Goal: Task Accomplishment & Management: Use online tool/utility

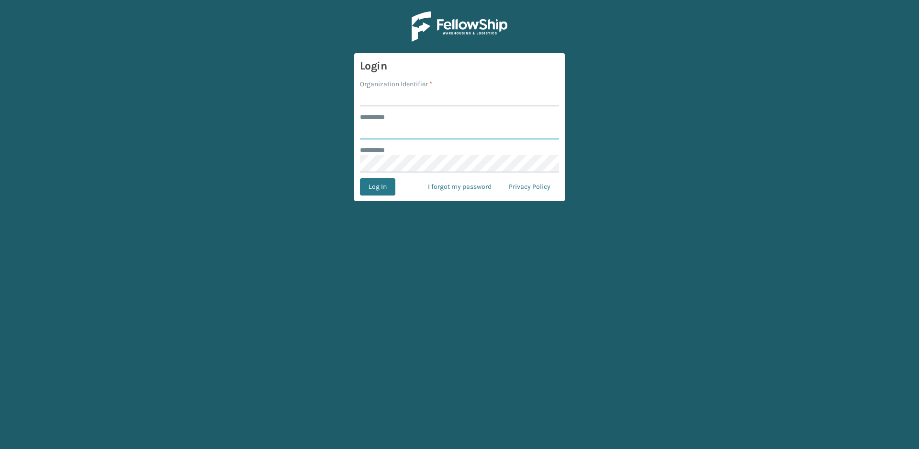
type input "*****"
click at [421, 97] on input "Organization Identifier *" at bounding box center [459, 97] width 199 height 17
type input "Vancouver Remco"
click at [382, 185] on button "Log In" at bounding box center [377, 186] width 35 height 17
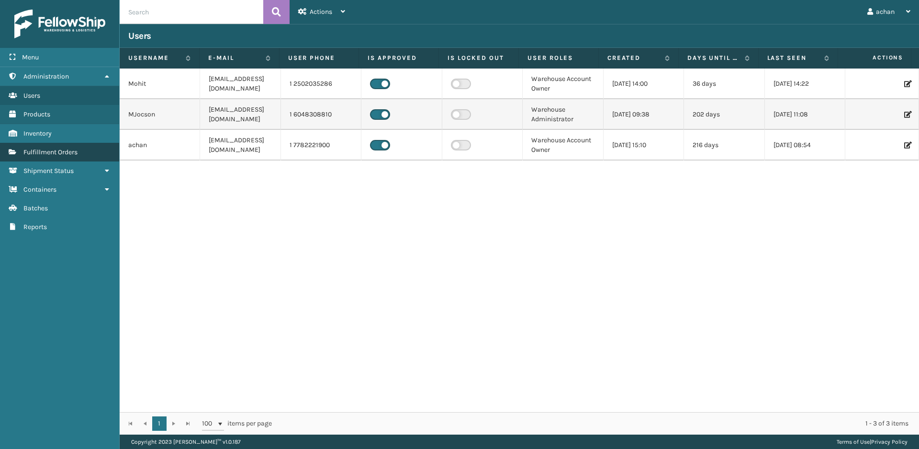
click at [62, 148] on span "Fulfillment Orders" at bounding box center [50, 152] width 54 height 8
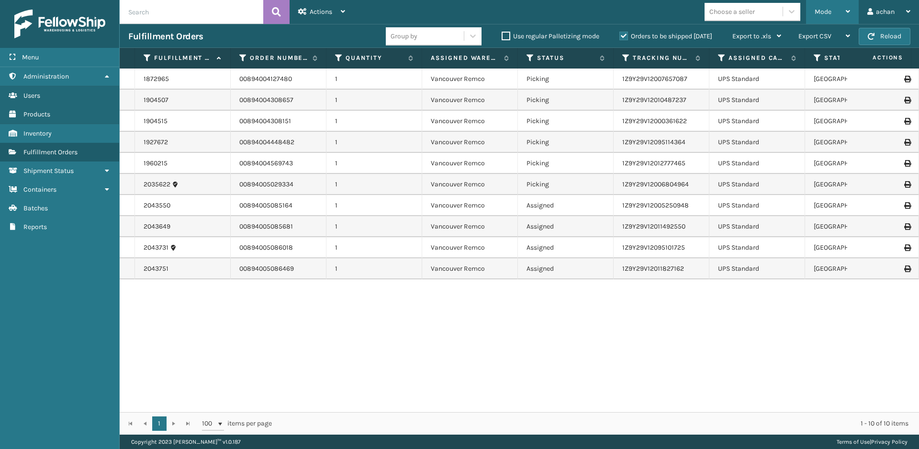
click at [848, 10] on icon at bounding box center [848, 11] width 4 height 7
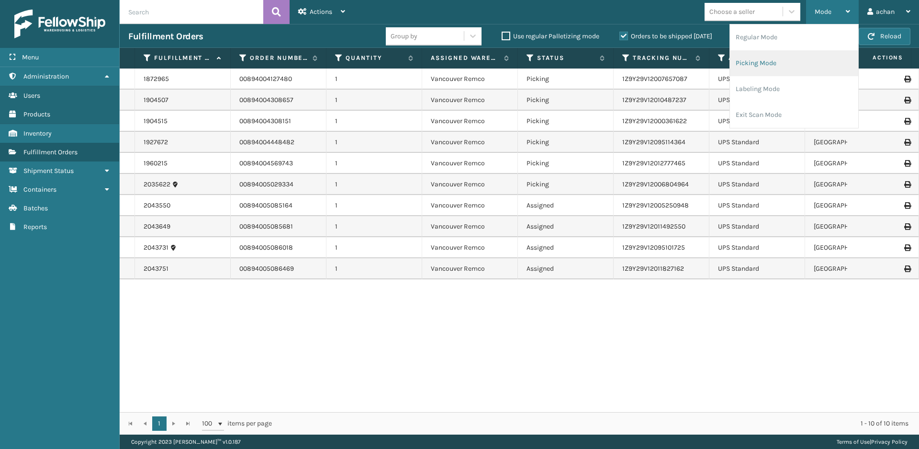
click at [747, 61] on li "Picking Mode" at bounding box center [794, 63] width 128 height 26
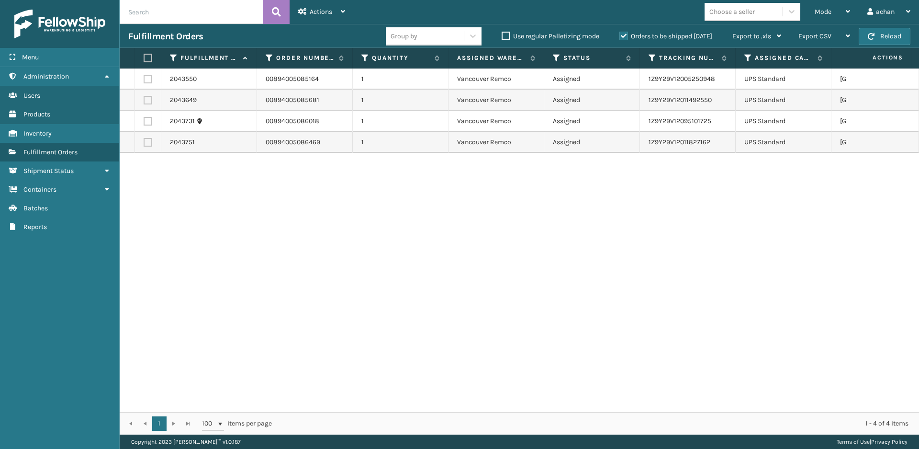
click at [147, 56] on label at bounding box center [147, 58] width 6 height 9
click at [144, 56] on input "checkbox" at bounding box center [144, 58] width 0 height 6
checkbox input "true"
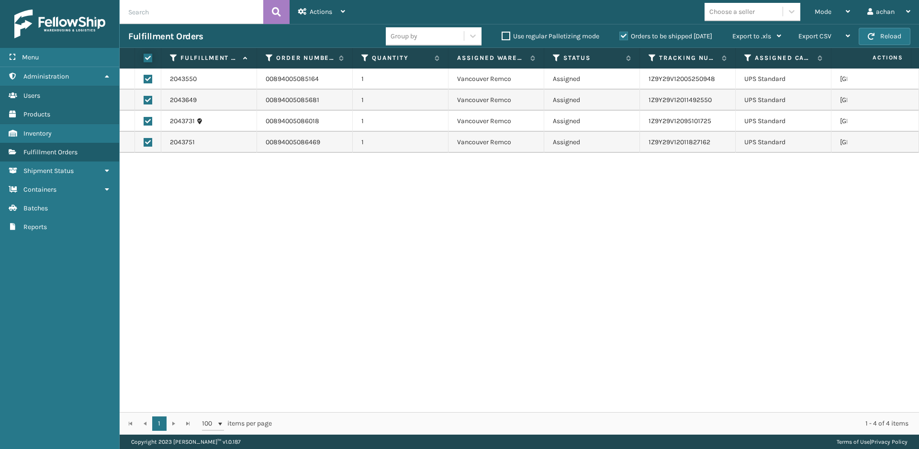
checkbox input "true"
click at [340, 6] on div "Actions" at bounding box center [321, 12] width 47 height 24
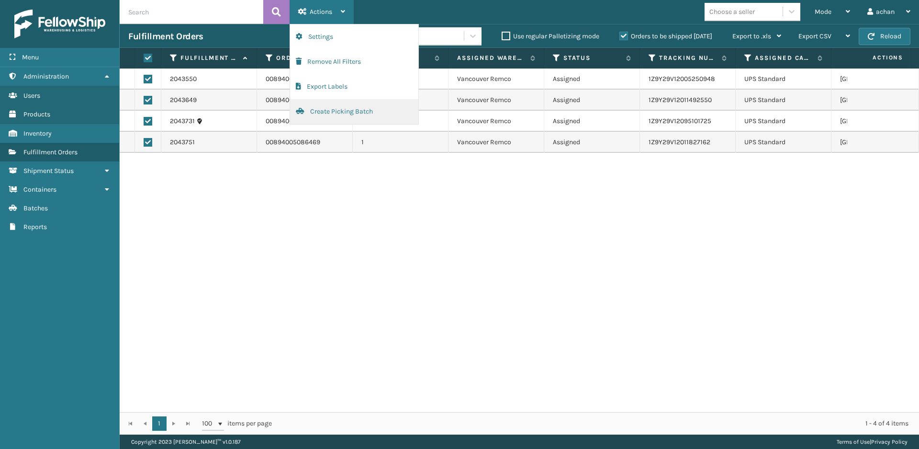
click at [321, 112] on button "Create Picking Batch" at bounding box center [354, 111] width 128 height 25
